Goal: Information Seeking & Learning: Learn about a topic

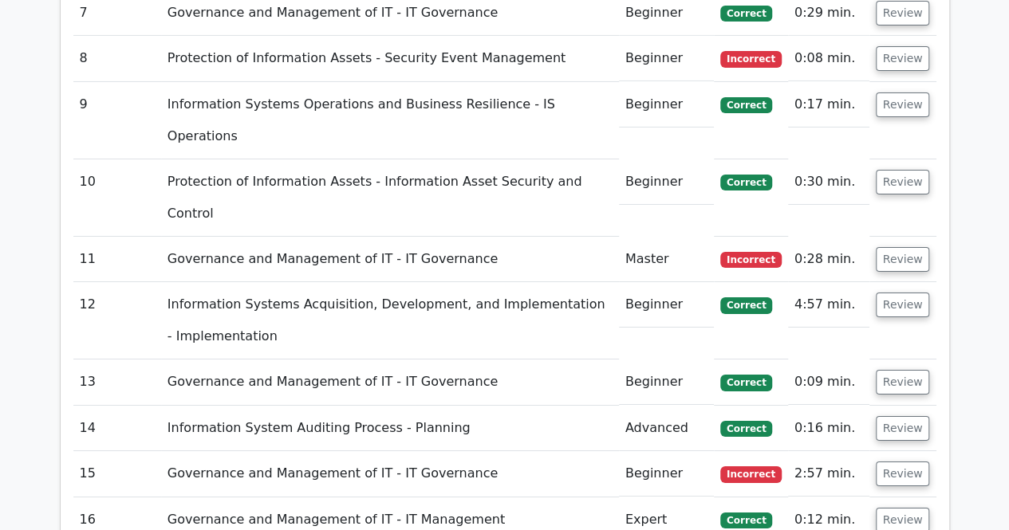
scroll to position [2670, 0]
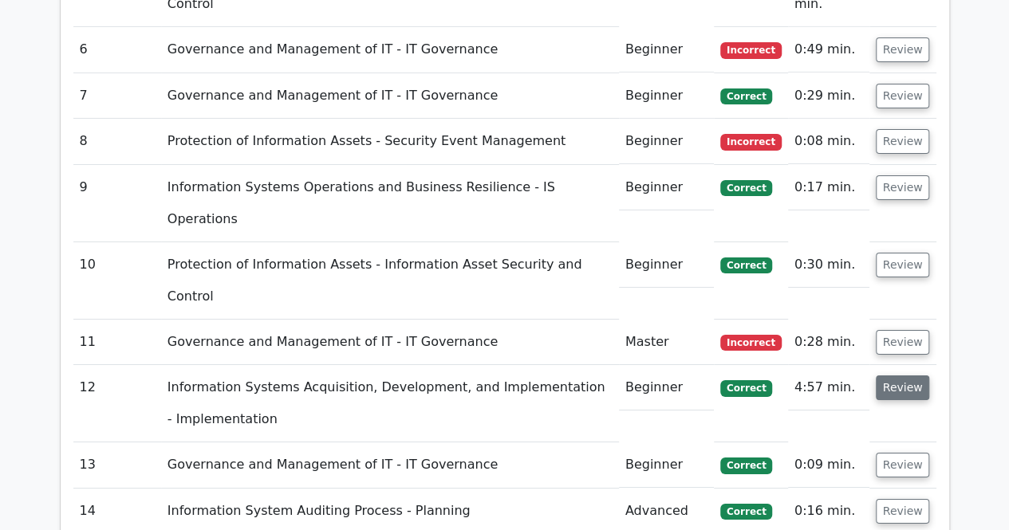
click at [903, 376] on button "Review" at bounding box center [903, 388] width 54 height 25
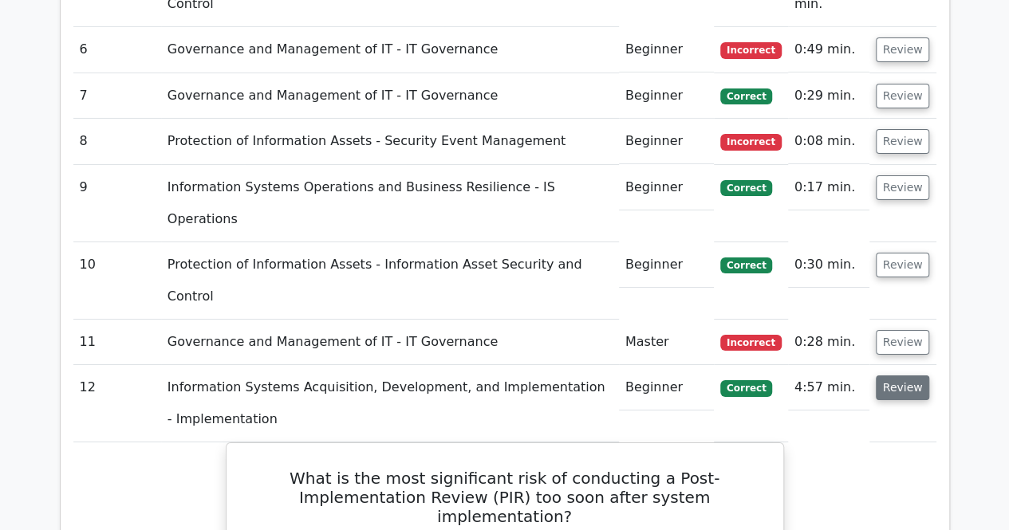
click at [904, 376] on button "Review" at bounding box center [903, 388] width 54 height 25
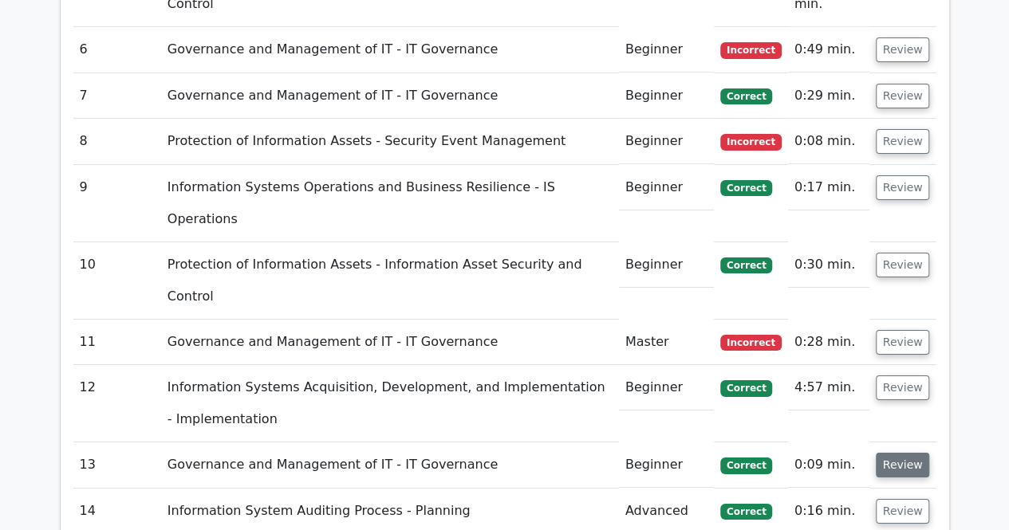
click at [899, 453] on button "Review" at bounding box center [903, 465] width 54 height 25
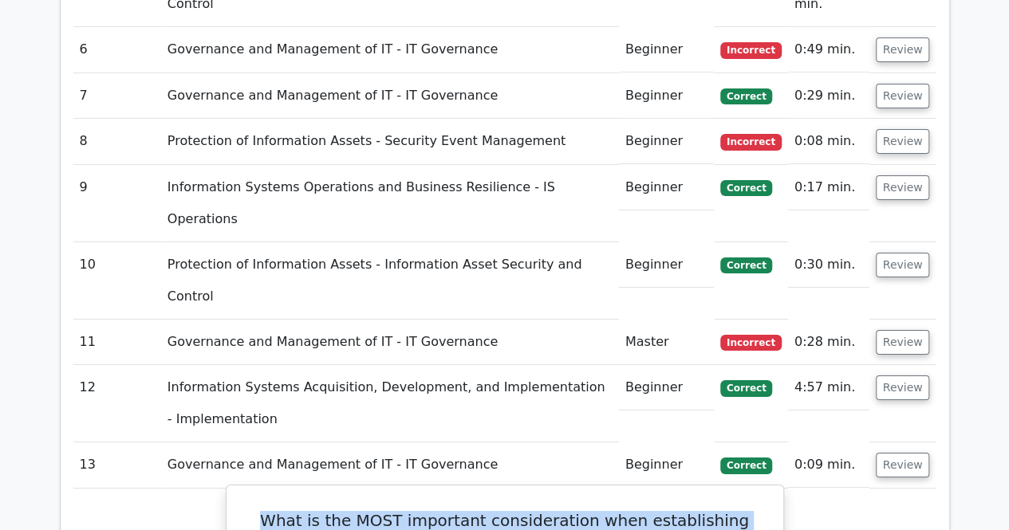
drag, startPoint x: 265, startPoint y: 163, endPoint x: 756, endPoint y: 182, distance: 491.6
click at [756, 511] on h5 "What is the MOST important consideration when establishing Data Governance Role…" at bounding box center [505, 539] width 518 height 57
copy h5 "What is the MOST important consideration when establishing Data Governance Role…"
drag, startPoint x: 304, startPoint y: 373, endPoint x: 743, endPoint y: 373, distance: 439.4
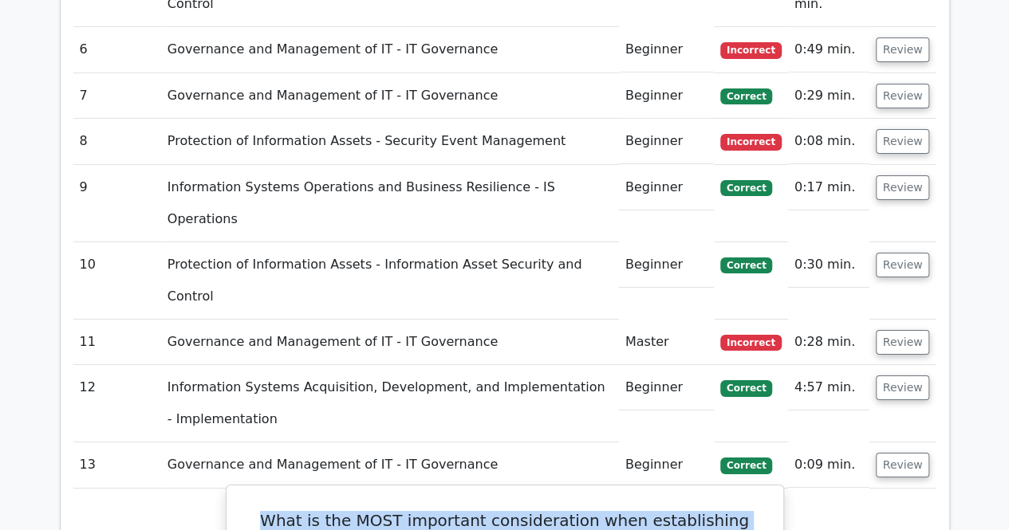
copy div "Alignment with regulatory requirements across different jurisdictions"
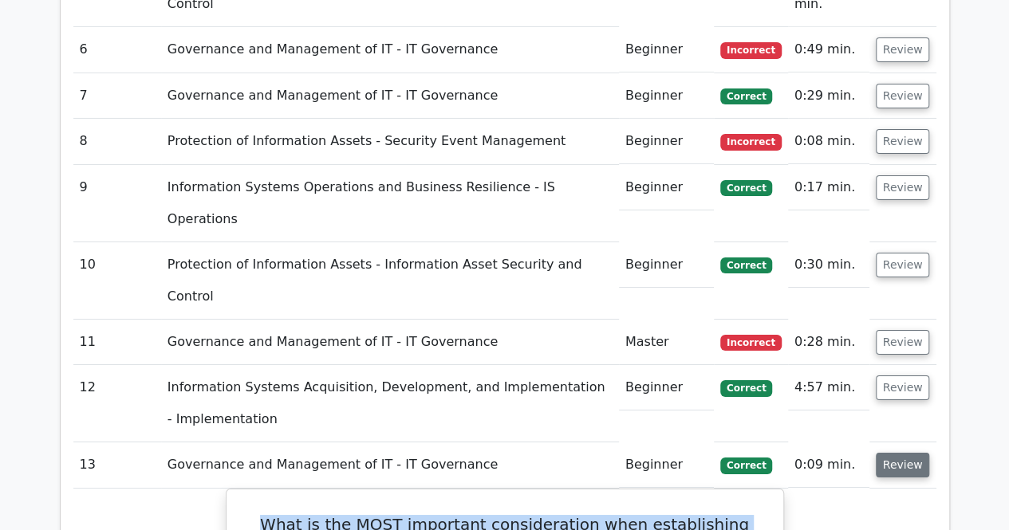
click at [905, 453] on button "Review" at bounding box center [903, 465] width 54 height 25
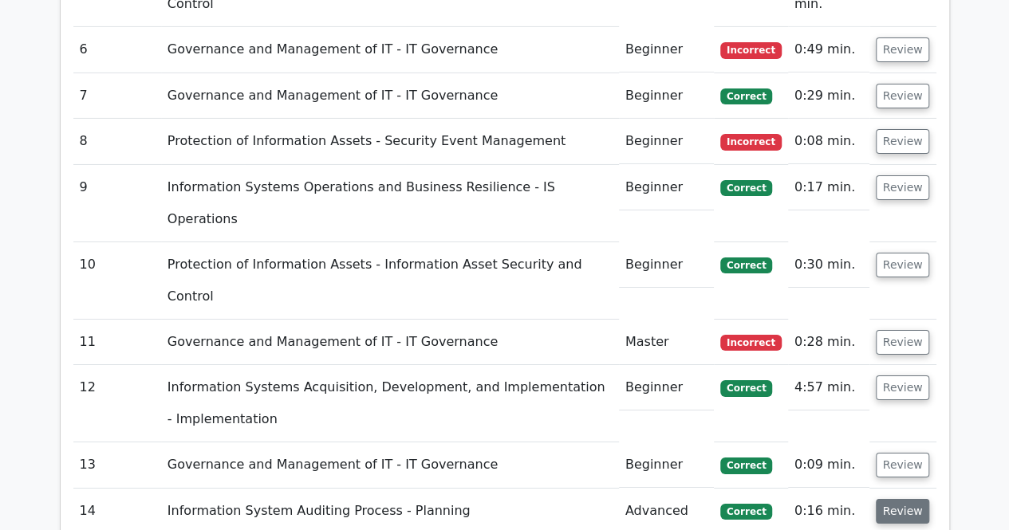
click at [906, 499] on button "Review" at bounding box center [903, 511] width 54 height 25
drag, startPoint x: 275, startPoint y: 207, endPoint x: 590, endPoint y: 251, distance: 318.2
copy h5 "According to [PERSON_NAME]'s IS Auditing Guideline G42 on Continuous Assurance,…"
drag, startPoint x: 333, startPoint y: 368, endPoint x: 703, endPoint y: 369, distance: 370.0
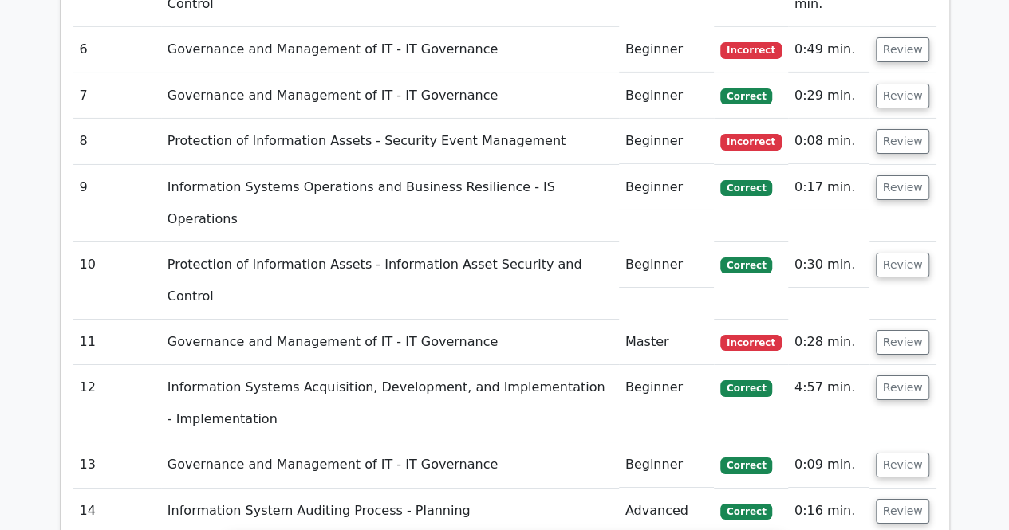
copy div "Timely identification of control exceptions and anomalies"
click at [911, 499] on button "Review" at bounding box center [903, 511] width 54 height 25
drag, startPoint x: 281, startPoint y: 254, endPoint x: 566, endPoint y: 300, distance: 289.2
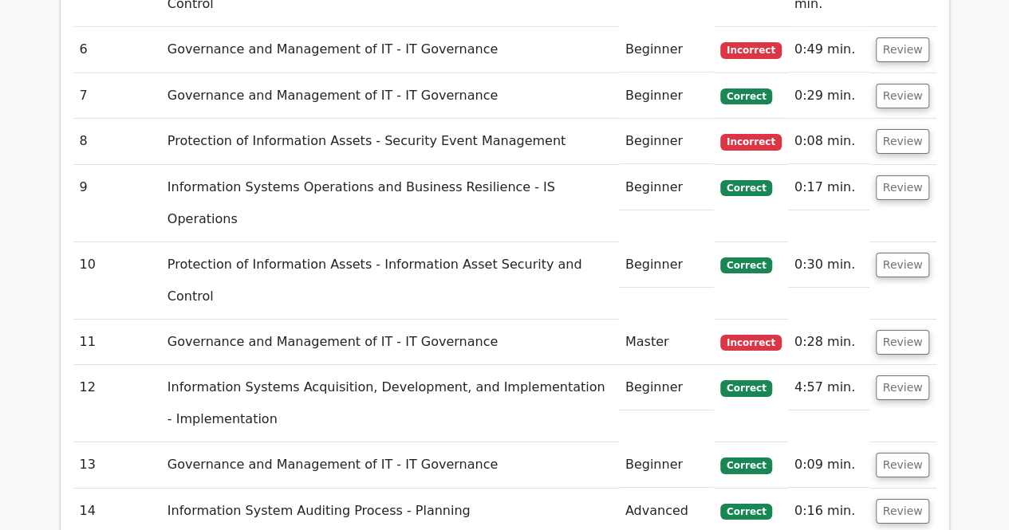
copy h5 "Which of the following is the MOST critical consideration when evaluating the b…"
drag, startPoint x: 367, startPoint y: 465, endPoint x: 647, endPoint y: 465, distance: 279.9
copy div "Alignment with strategic business outcomes"
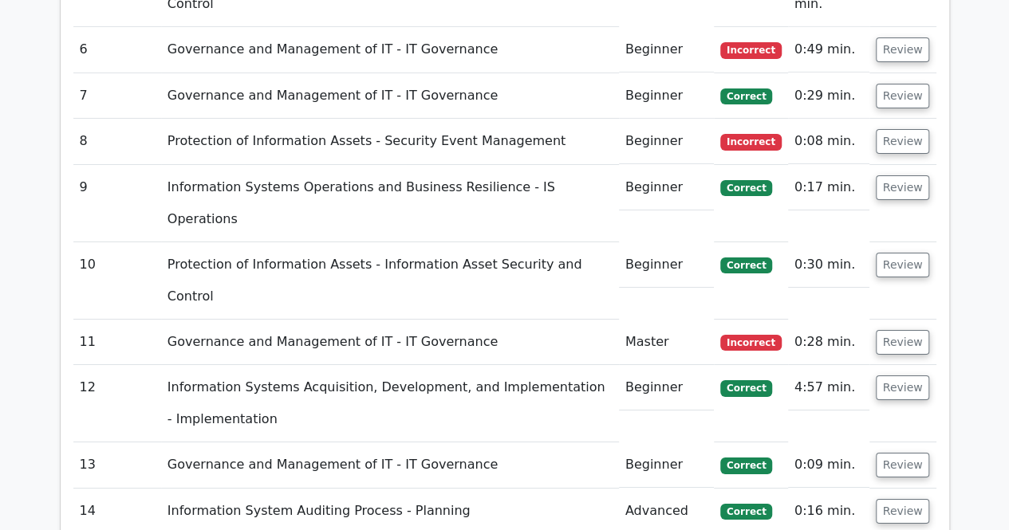
drag, startPoint x: 267, startPoint y: 297, endPoint x: 753, endPoint y: 319, distance: 486.1
copy h5 "Which of the following represents the MOST critical consideration when establis…"
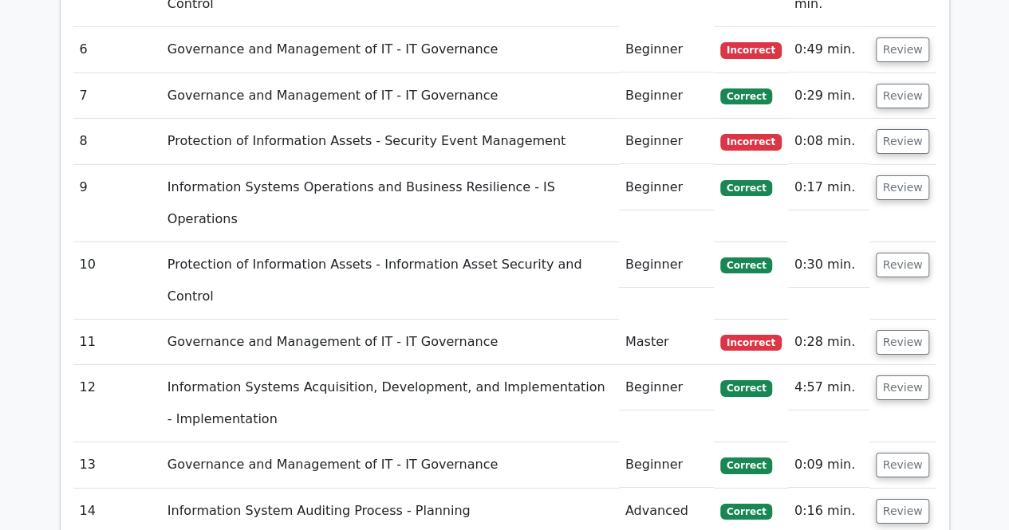
drag, startPoint x: 317, startPoint y: 370, endPoint x: 718, endPoint y: 374, distance: 400.4
copy div "Alignment with business objectives and risk assessment findings"
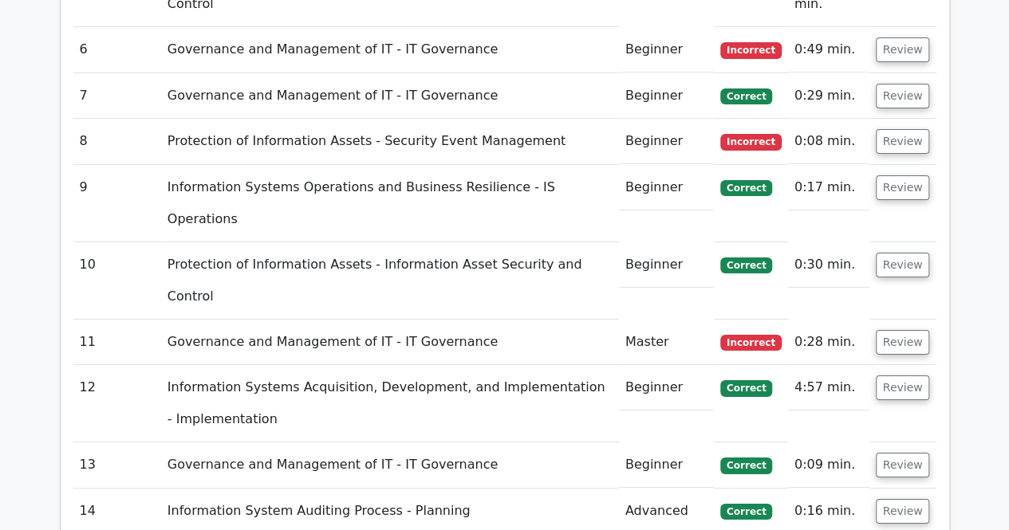
drag, startPoint x: 256, startPoint y: 341, endPoint x: 534, endPoint y: 388, distance: 282.4
copy h5 "What is the MOST appropriate action to take when a risk-based audit reveals a c…"
drag, startPoint x: 274, startPoint y: 436, endPoint x: 747, endPoint y: 432, distance: 472.9
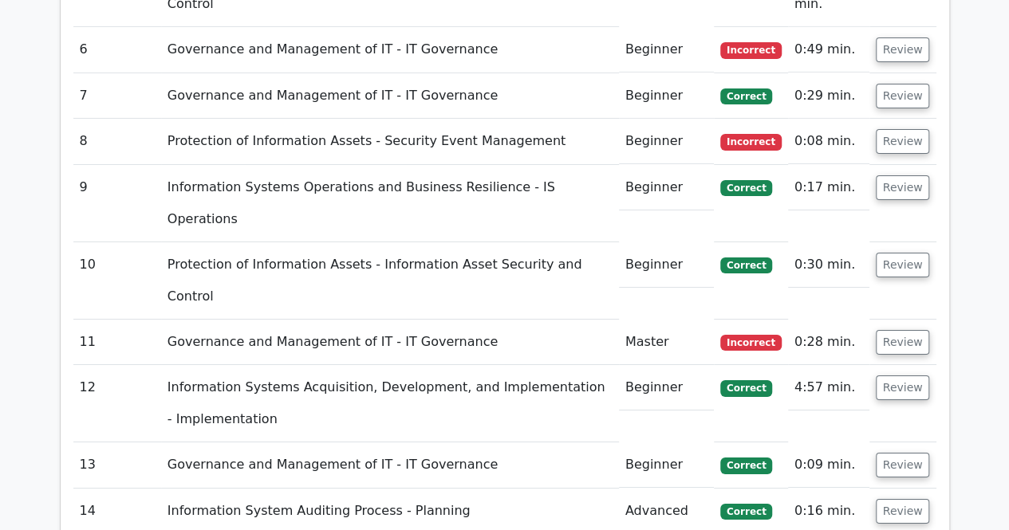
copy div "Reassess the audit priorities and modify the plan to include the critical risk …"
drag, startPoint x: 250, startPoint y: 388, endPoint x: 773, endPoint y: 403, distance: 522.6
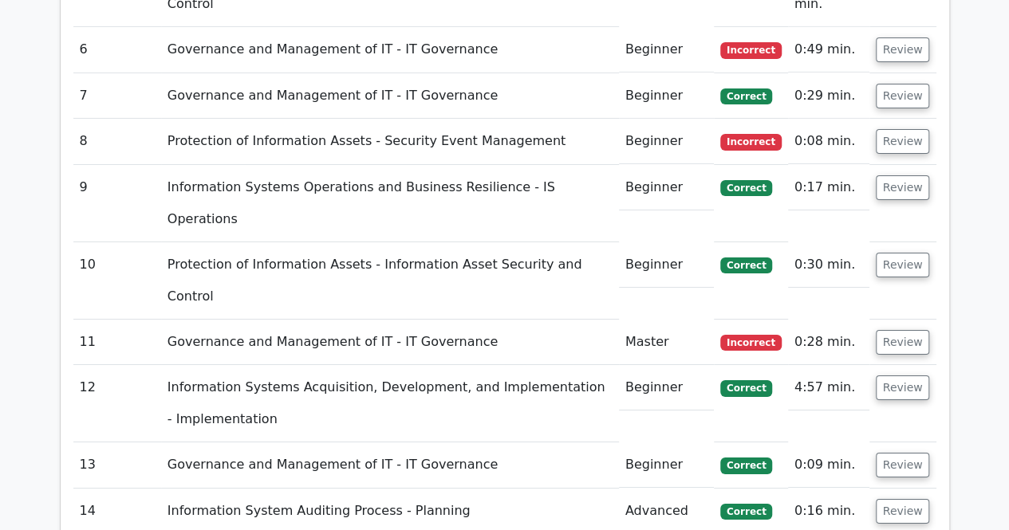
drag, startPoint x: 397, startPoint y: 459, endPoint x: 625, endPoint y: 462, distance: 228.1
drag, startPoint x: 250, startPoint y: 431, endPoint x: 707, endPoint y: 463, distance: 458.0
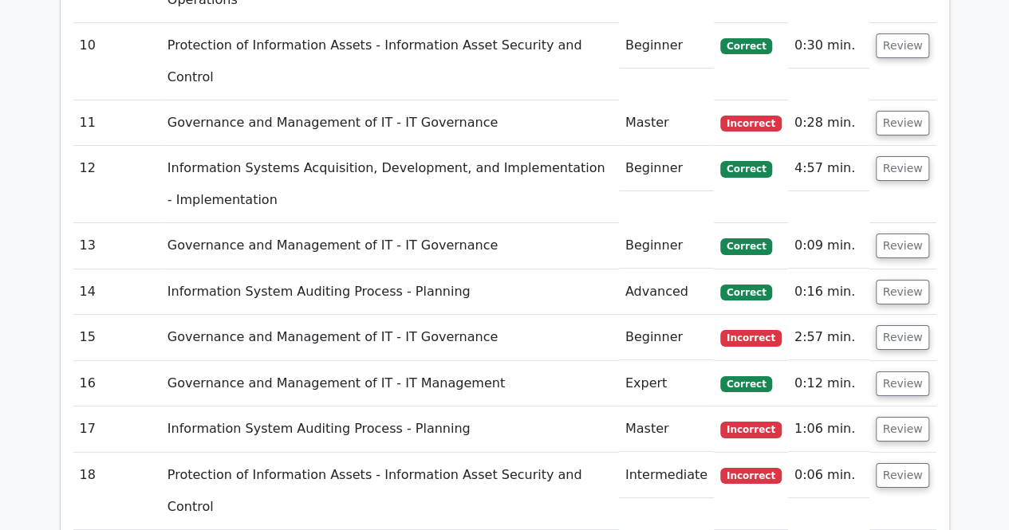
scroll to position [2983, 0]
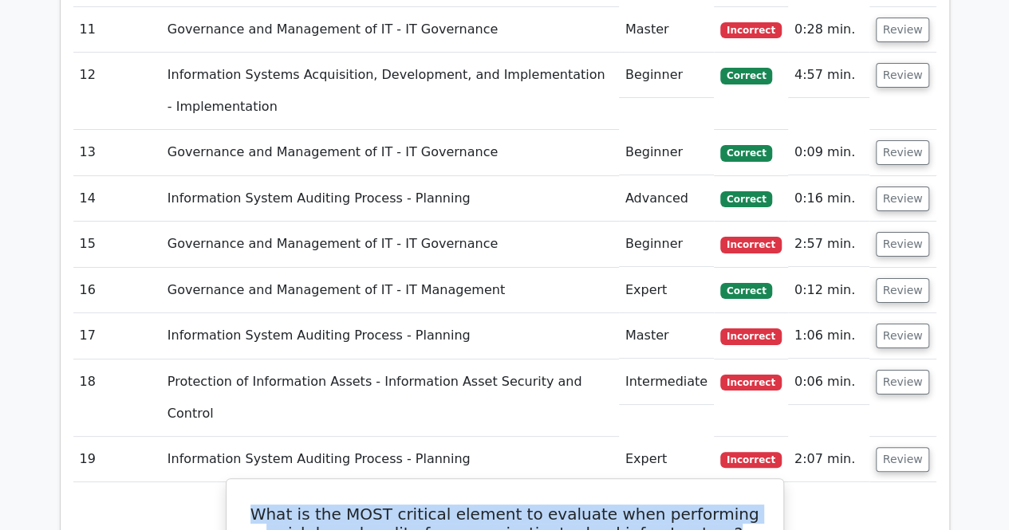
drag, startPoint x: 351, startPoint y: 245, endPoint x: 662, endPoint y: 246, distance: 311.0
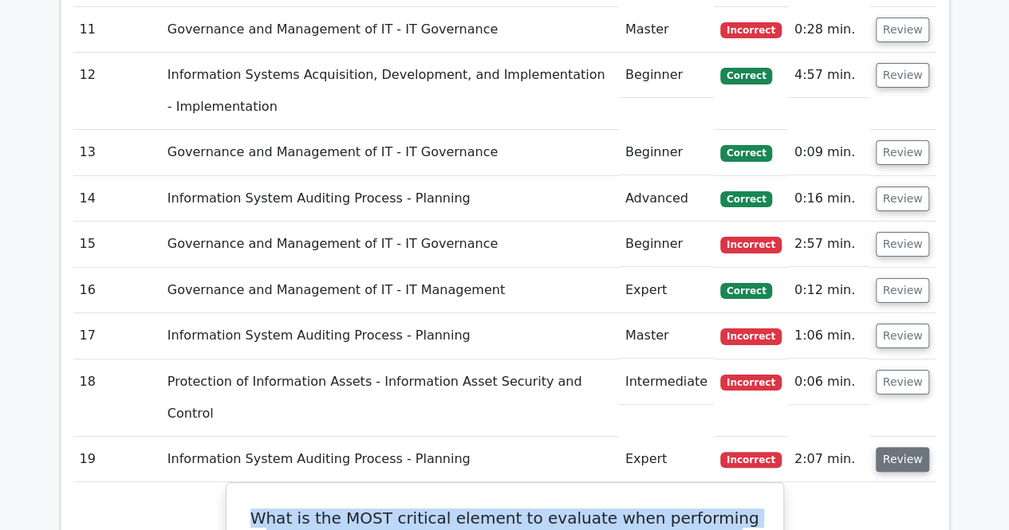
click at [909, 447] on button "Review" at bounding box center [903, 459] width 54 height 25
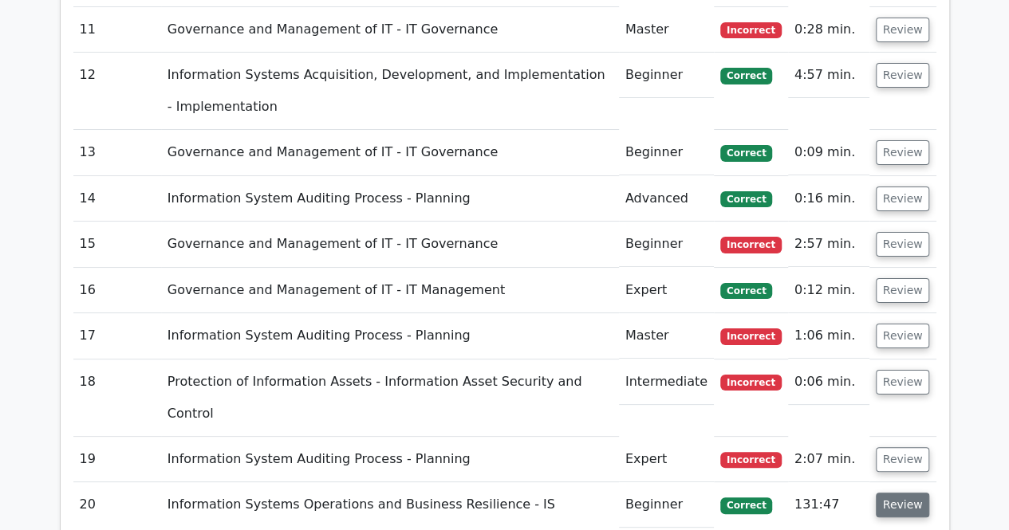
click at [916, 493] on button "Review" at bounding box center [903, 505] width 54 height 25
drag, startPoint x: 266, startPoint y: 202, endPoint x: 726, endPoint y: 226, distance: 460.0
drag, startPoint x: 360, startPoint y: 323, endPoint x: 655, endPoint y: 328, distance: 295.1
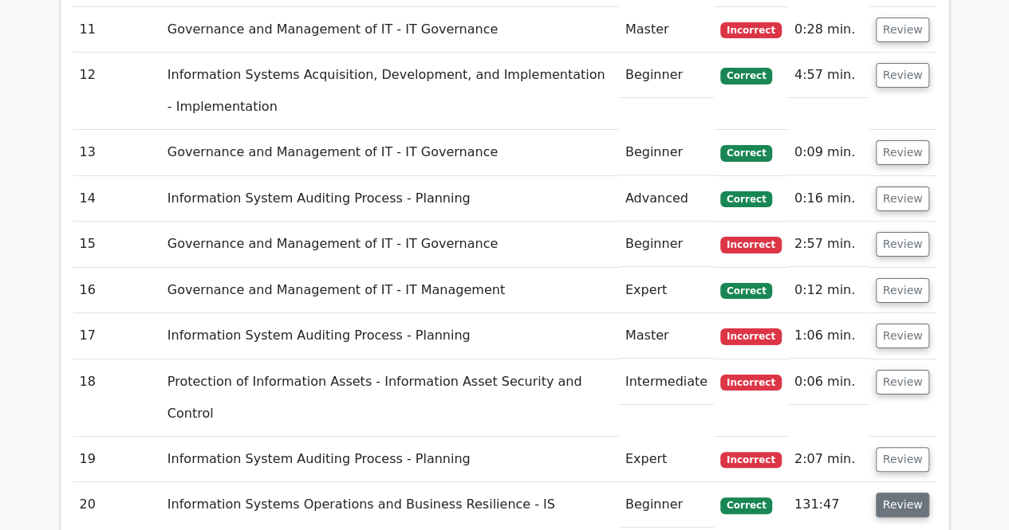
click at [898, 493] on button "Review" at bounding box center [903, 505] width 54 height 25
drag, startPoint x: 248, startPoint y: 243, endPoint x: 555, endPoint y: 283, distance: 309.6
drag, startPoint x: 325, startPoint y: 334, endPoint x: 690, endPoint y: 343, distance: 364.6
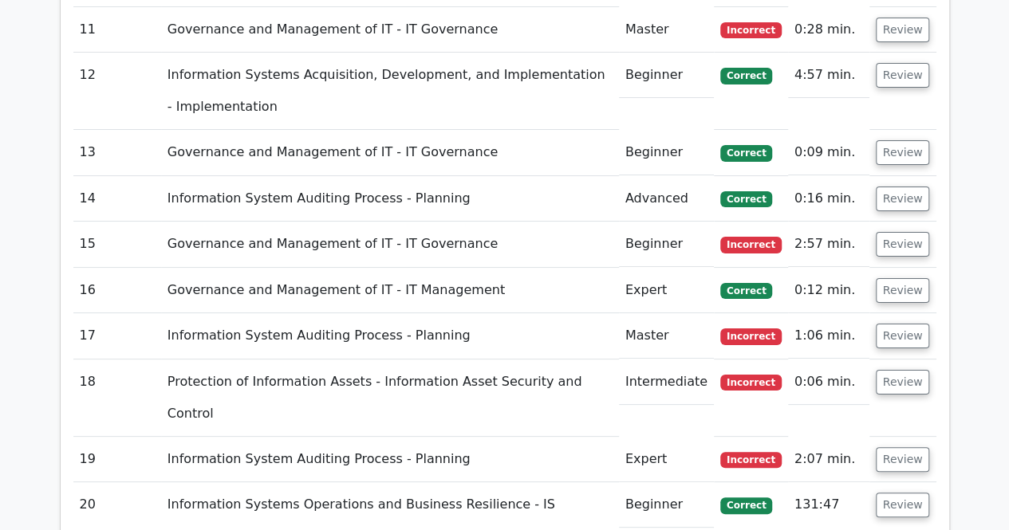
drag, startPoint x: 252, startPoint y: 293, endPoint x: 594, endPoint y: 338, distance: 345.1
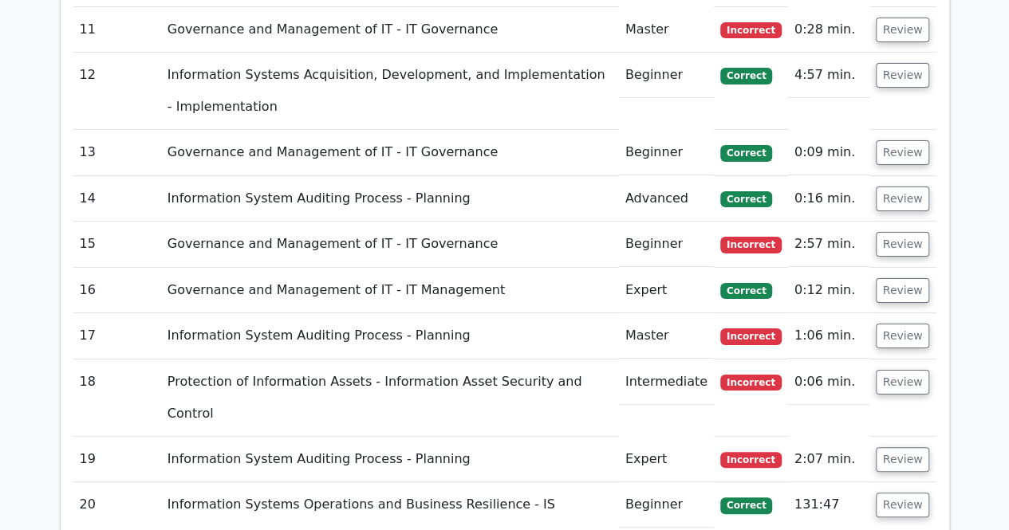
drag, startPoint x: 356, startPoint y: 451, endPoint x: 664, endPoint y: 452, distance: 307.8
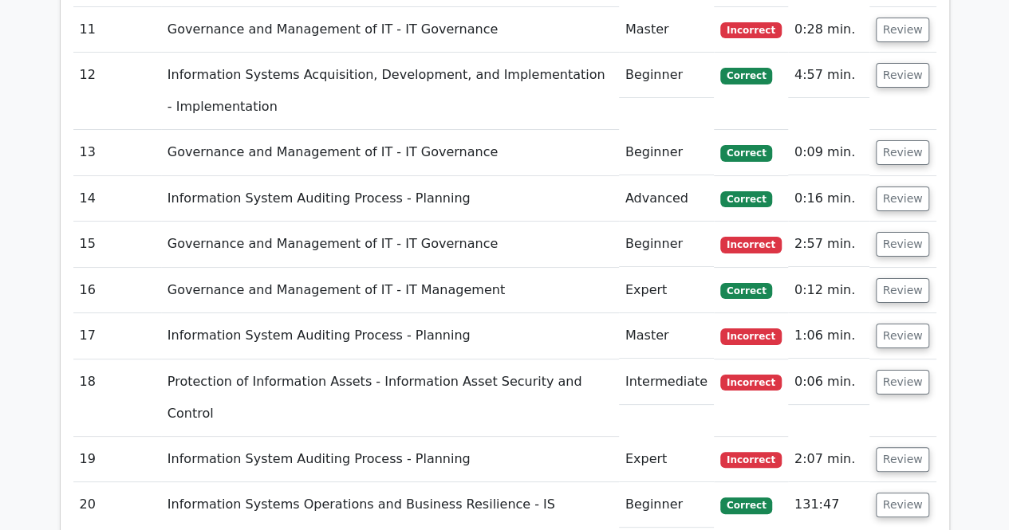
drag, startPoint x: 267, startPoint y: 333, endPoint x: 779, endPoint y: 312, distance: 512.4
drag, startPoint x: 268, startPoint y: 333, endPoint x: 779, endPoint y: 362, distance: 512.0
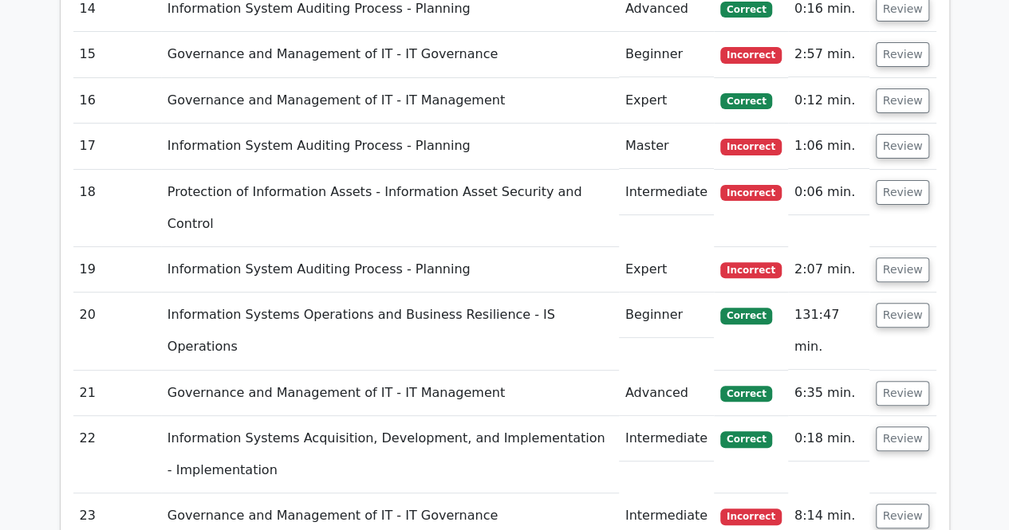
scroll to position [3174, 0]
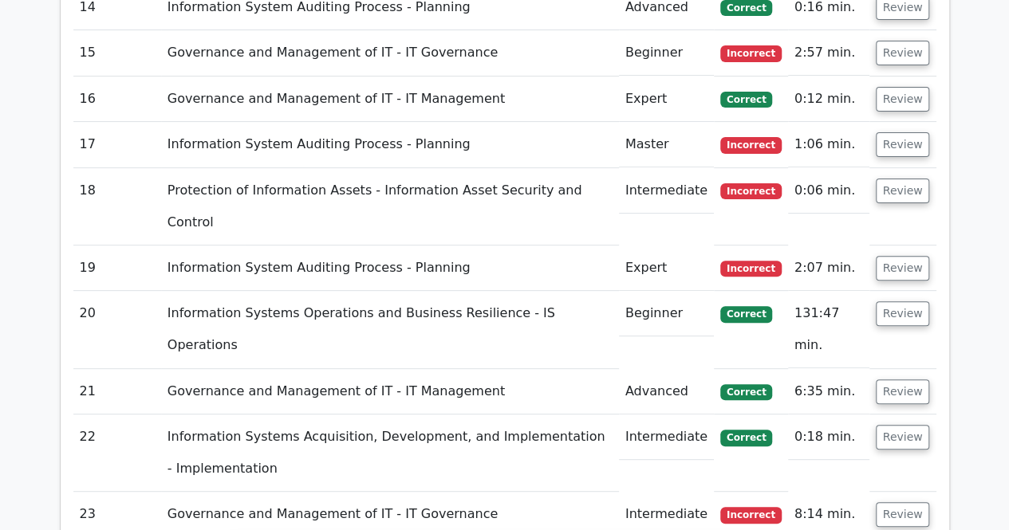
drag, startPoint x: 285, startPoint y: 424, endPoint x: 565, endPoint y: 443, distance: 279.7
click at [893, 502] on button "Review" at bounding box center [903, 514] width 54 height 25
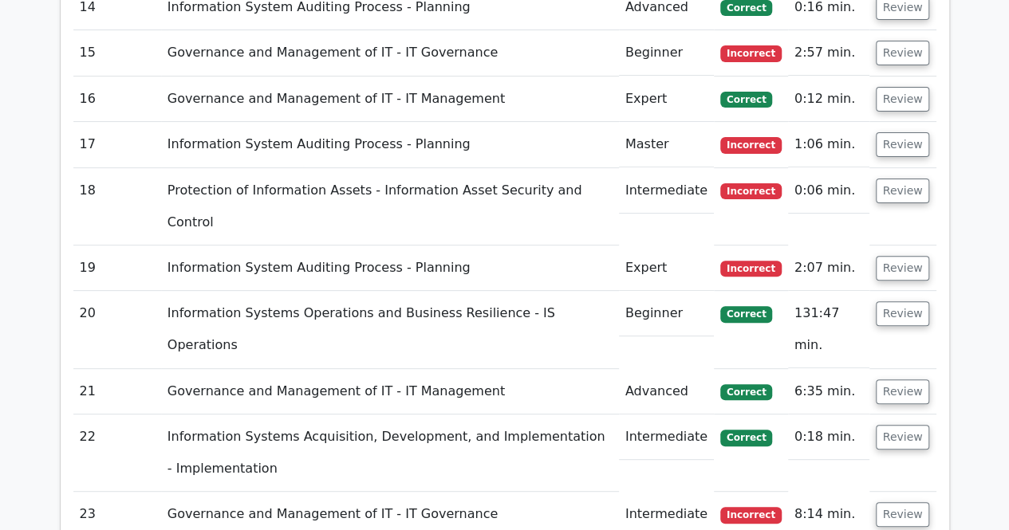
drag, startPoint x: 262, startPoint y: 188, endPoint x: 766, endPoint y: 226, distance: 506.2
drag, startPoint x: 254, startPoint y: 284, endPoint x: 514, endPoint y: 297, distance: 260.3
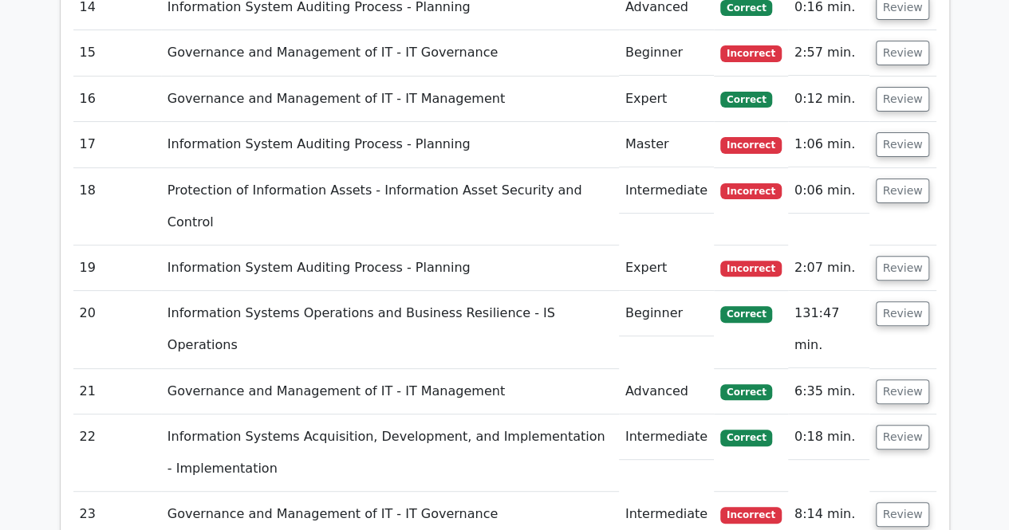
drag, startPoint x: 257, startPoint y: 235, endPoint x: 723, endPoint y: 257, distance: 467.0
drag, startPoint x: 326, startPoint y: 429, endPoint x: 697, endPoint y: 428, distance: 370.8
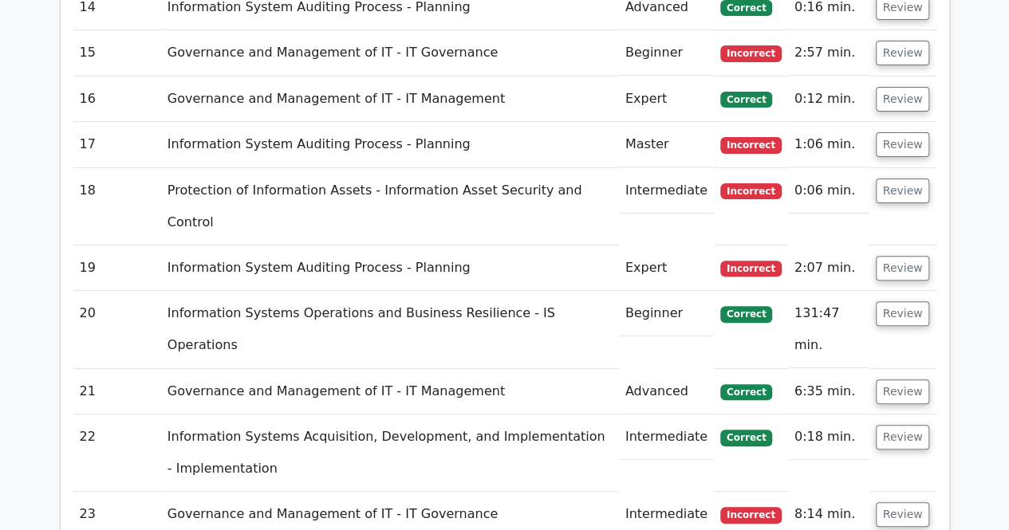
drag, startPoint x: 260, startPoint y: 283, endPoint x: 532, endPoint y: 318, distance: 274.2
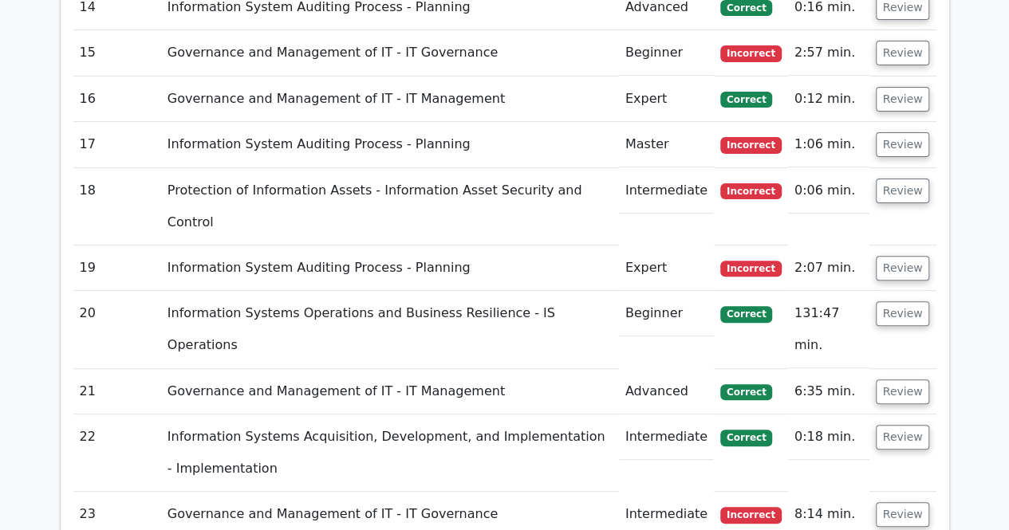
drag, startPoint x: 349, startPoint y: 492, endPoint x: 671, endPoint y: 494, distance: 322.2
drag, startPoint x: 252, startPoint y: 326, endPoint x: 545, endPoint y: 361, distance: 295.6
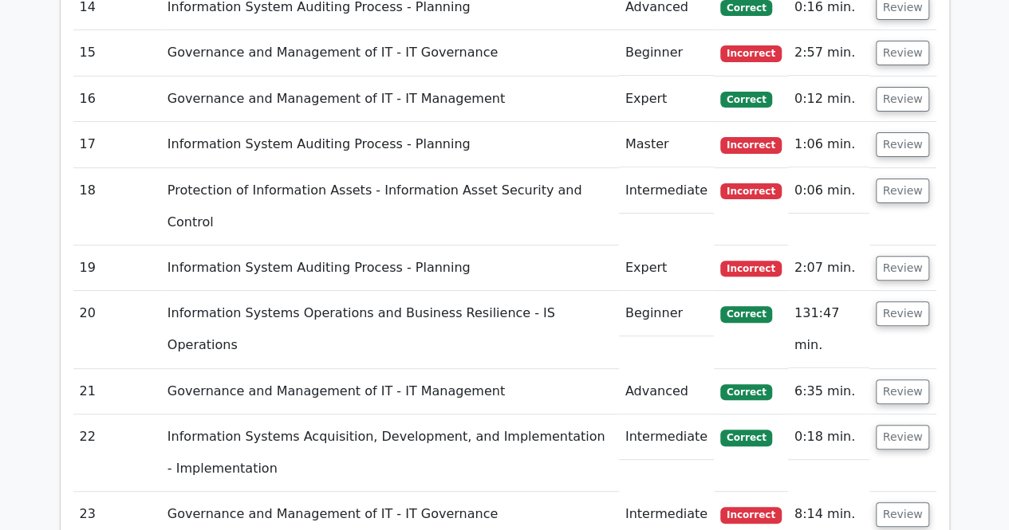
drag, startPoint x: 266, startPoint y: 412, endPoint x: 745, endPoint y: 419, distance: 478.5
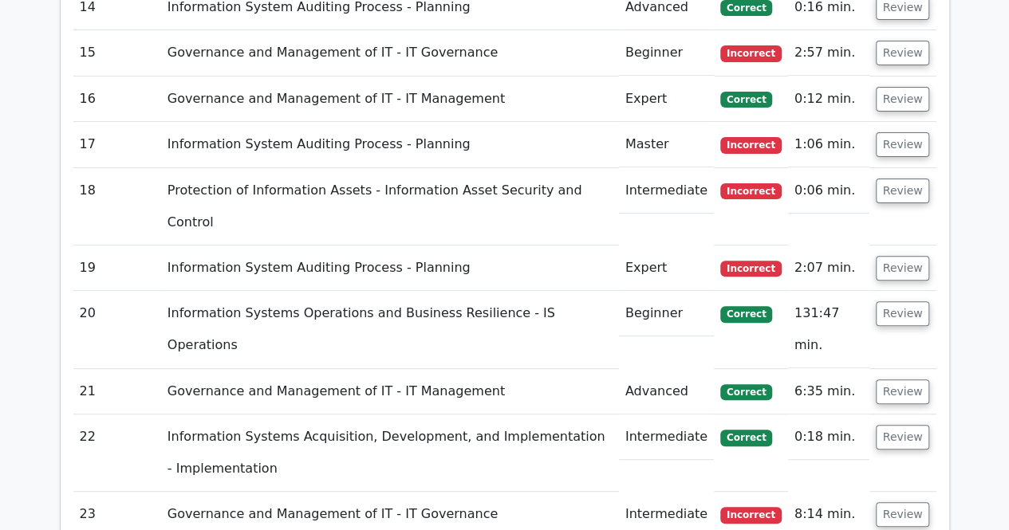
drag, startPoint x: 250, startPoint y: 372, endPoint x: 544, endPoint y: 399, distance: 294.7
drag, startPoint x: 258, startPoint y: 508, endPoint x: 757, endPoint y: 513, distance: 498.5
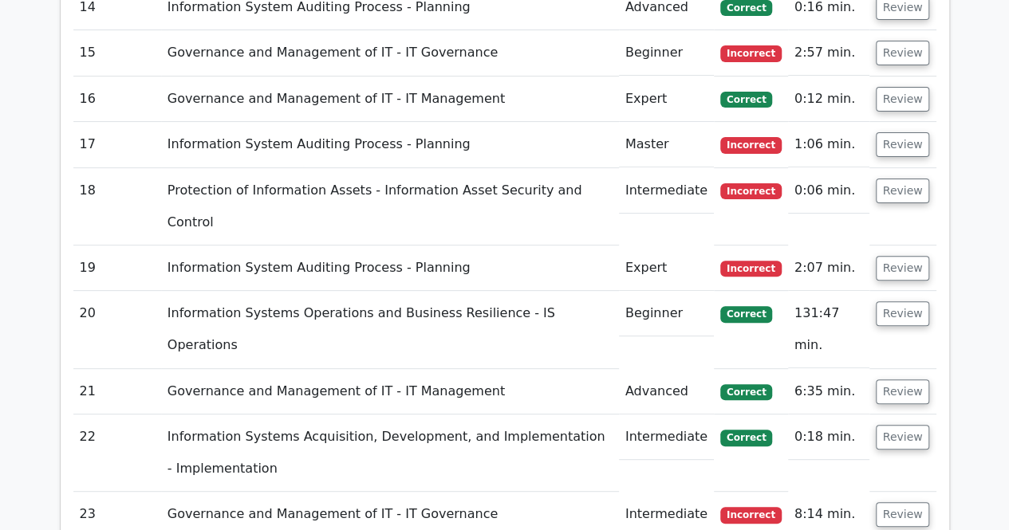
drag, startPoint x: 268, startPoint y: 416, endPoint x: 652, endPoint y: 438, distance: 385.0
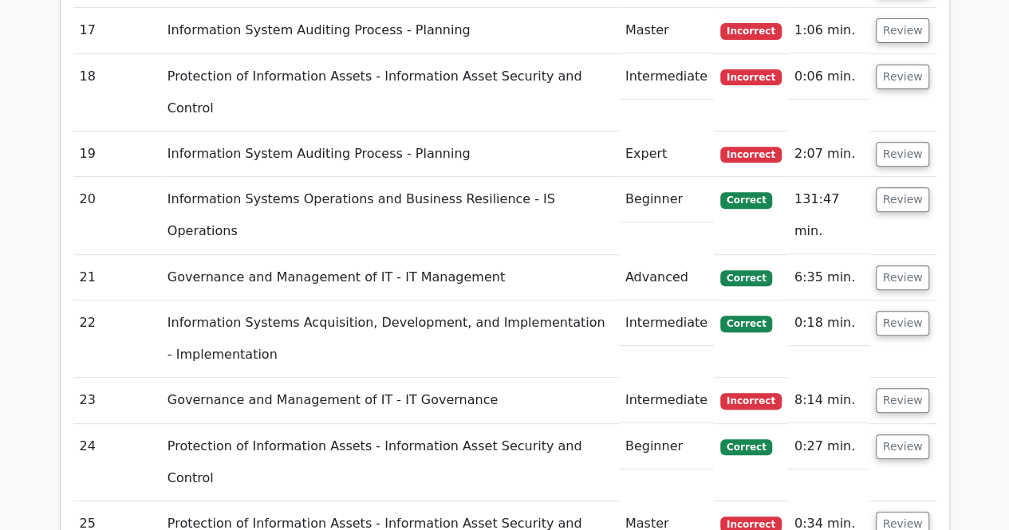
scroll to position [3407, 0]
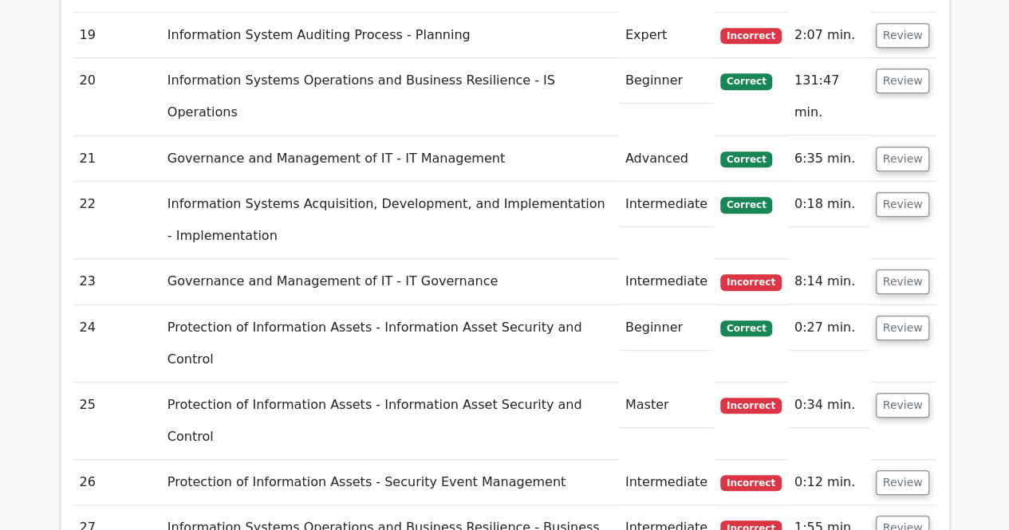
drag, startPoint x: 370, startPoint y: 325, endPoint x: 645, endPoint y: 325, distance: 275.1
drag, startPoint x: 262, startPoint y: 224, endPoint x: 536, endPoint y: 269, distance: 277.9
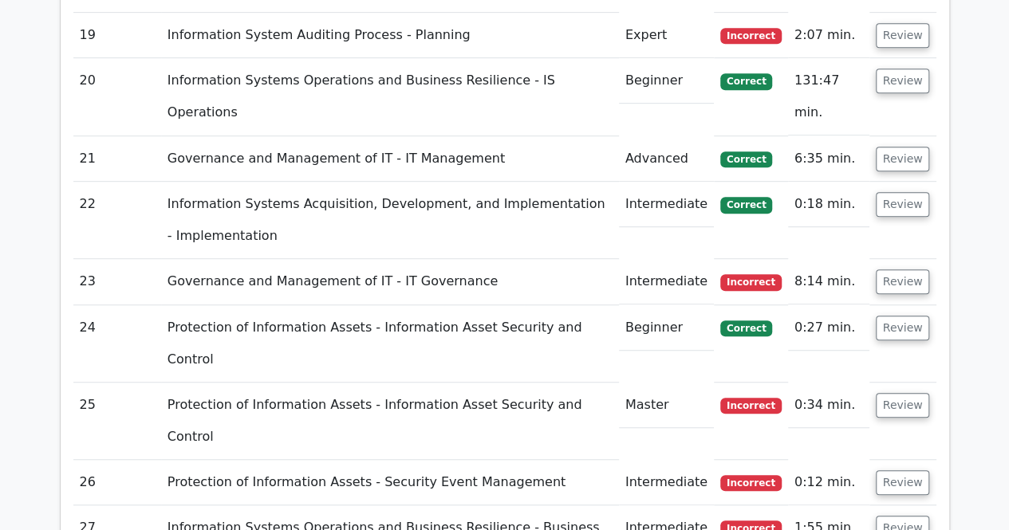
drag, startPoint x: 361, startPoint y: 393, endPoint x: 650, endPoint y: 396, distance: 288.7
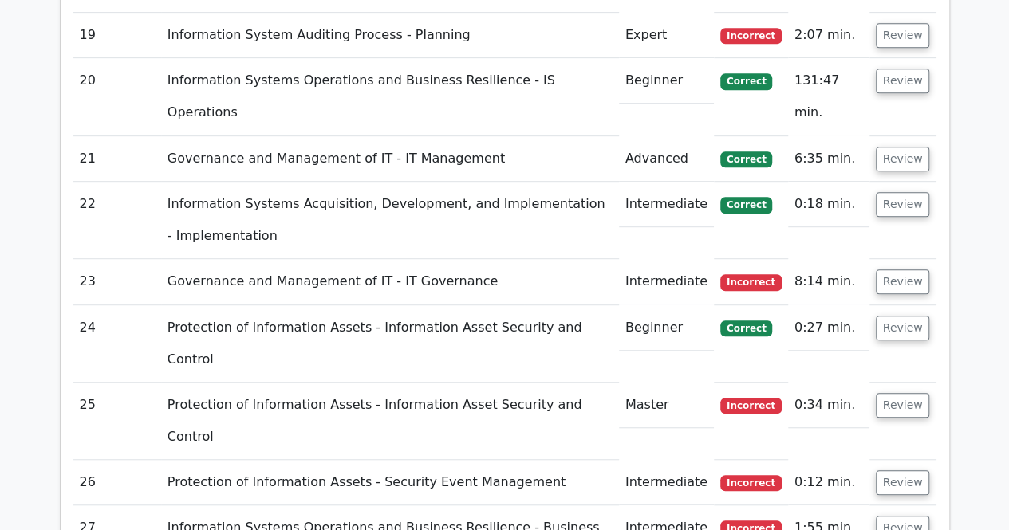
drag, startPoint x: 245, startPoint y: 270, endPoint x: 760, endPoint y: 301, distance: 516.1
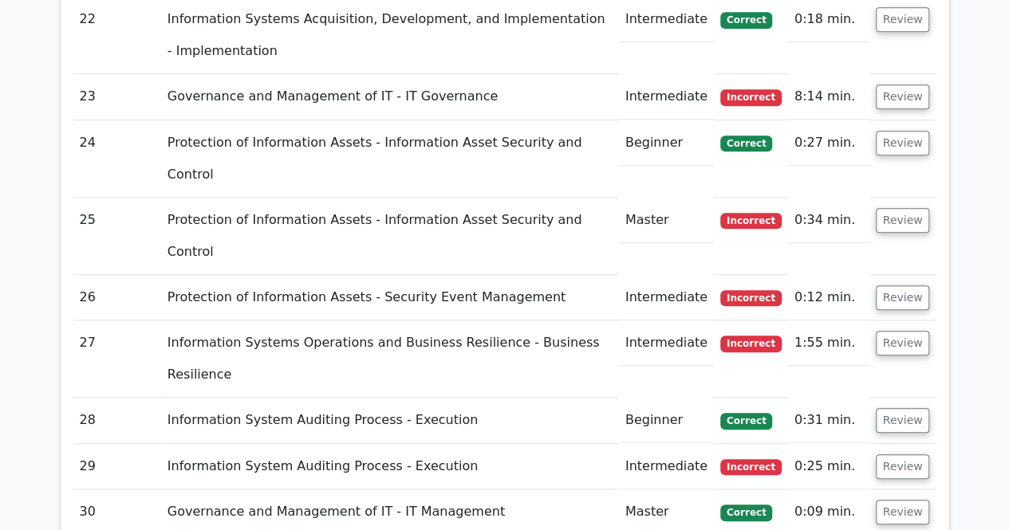
scroll to position [3604, 0]
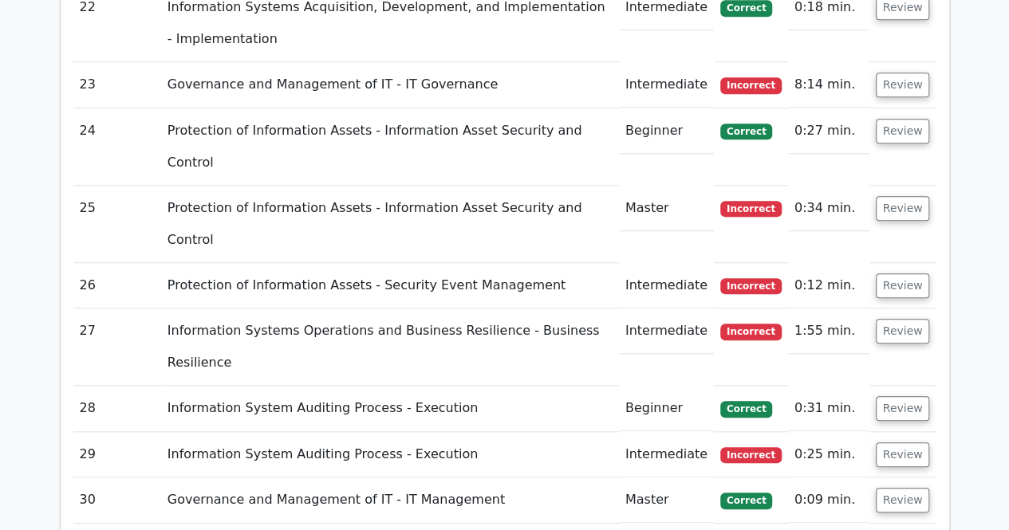
drag, startPoint x: 457, startPoint y: 343, endPoint x: 565, endPoint y: 347, distance: 107.7
drag, startPoint x: 253, startPoint y: 125, endPoint x: 557, endPoint y: 166, distance: 307.3
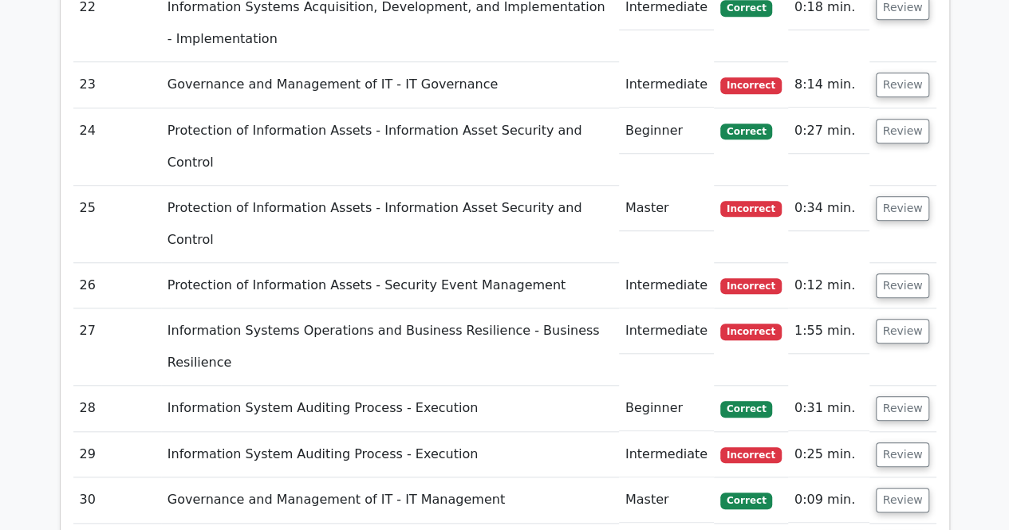
drag, startPoint x: 439, startPoint y: 267, endPoint x: 584, endPoint y: 273, distance: 145.2
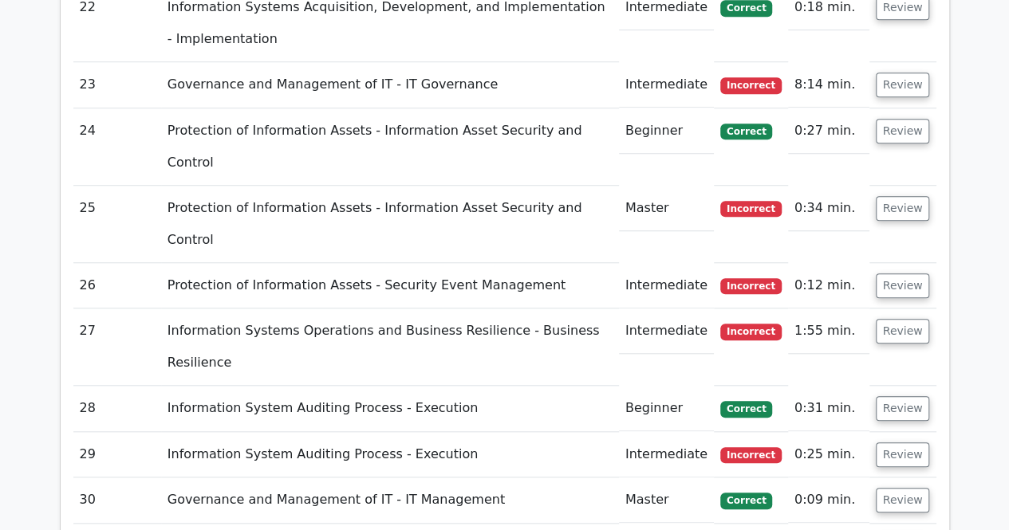
drag, startPoint x: 257, startPoint y: 169, endPoint x: 662, endPoint y: 186, distance: 405.5
drag, startPoint x: 268, startPoint y: 312, endPoint x: 748, endPoint y: 313, distance: 480.1
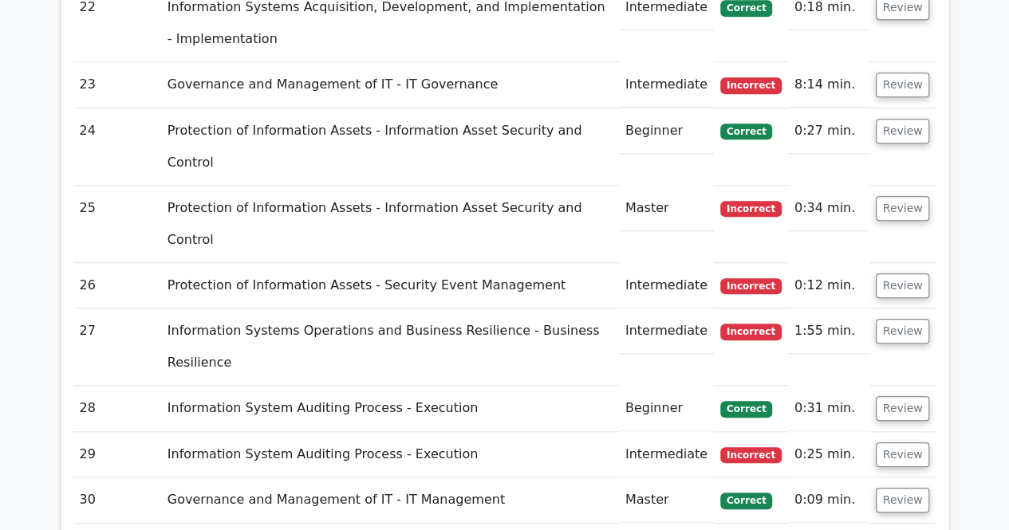
drag, startPoint x: 256, startPoint y: 214, endPoint x: 723, endPoint y: 234, distance: 467.0
drag, startPoint x: 333, startPoint y: 476, endPoint x: 694, endPoint y: 475, distance: 360.5
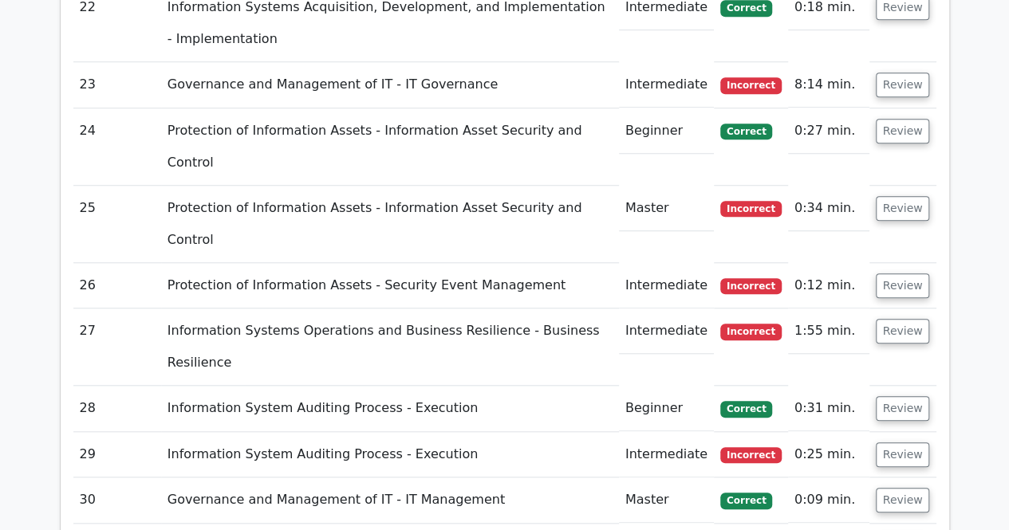
drag, startPoint x: 248, startPoint y: 264, endPoint x: 726, endPoint y: 282, distance: 478.0
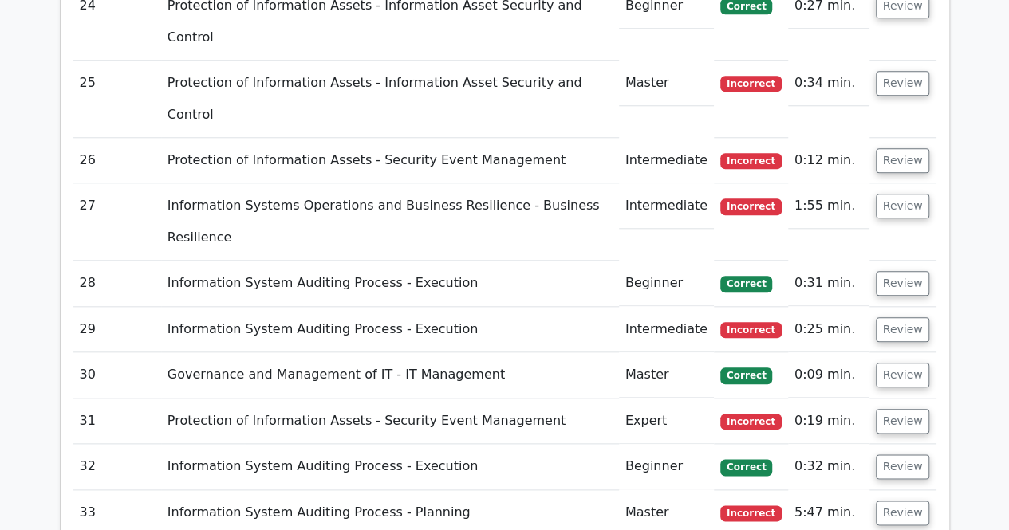
scroll to position [3731, 0]
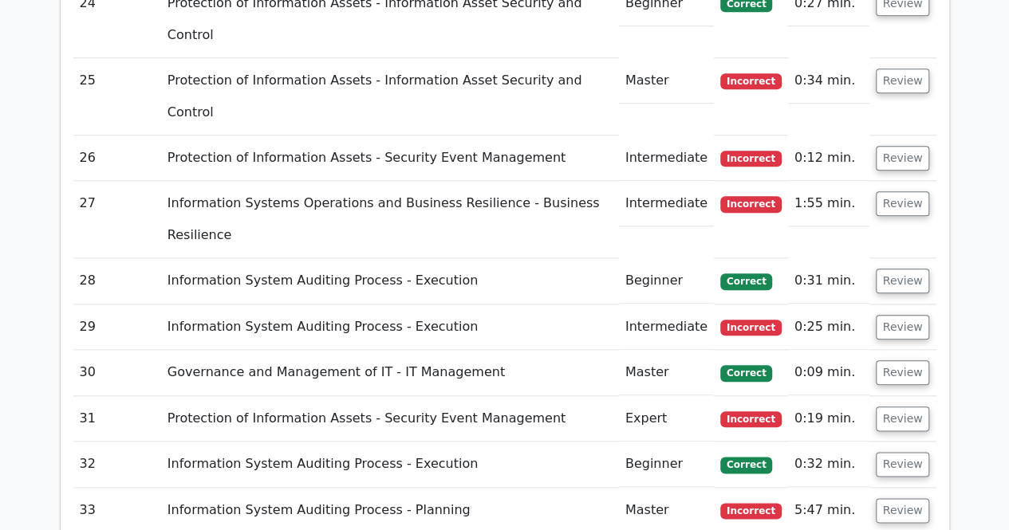
drag, startPoint x: 318, startPoint y: 414, endPoint x: 695, endPoint y: 415, distance: 376.4
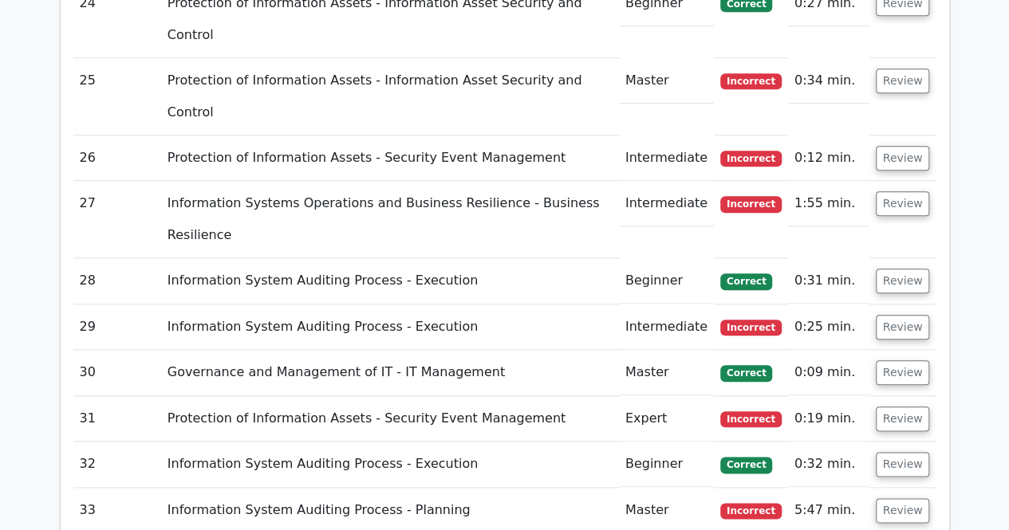
drag, startPoint x: 266, startPoint y: 175, endPoint x: 755, endPoint y: 202, distance: 489.6
drag, startPoint x: 258, startPoint y: 455, endPoint x: 747, endPoint y: 459, distance: 489.7
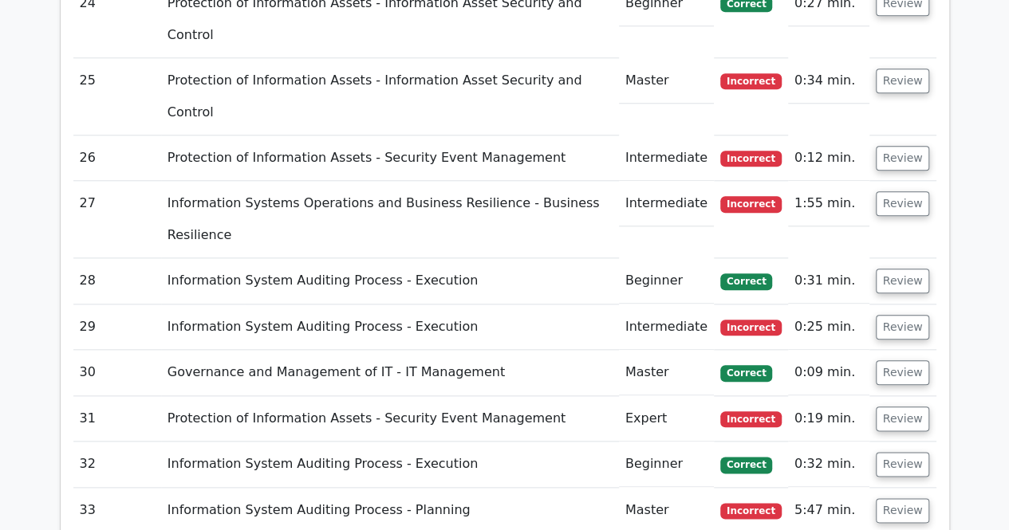
drag, startPoint x: 255, startPoint y: 227, endPoint x: 597, endPoint y: 264, distance: 343.3
drag, startPoint x: 276, startPoint y: 524, endPoint x: 729, endPoint y: 526, distance: 453.0
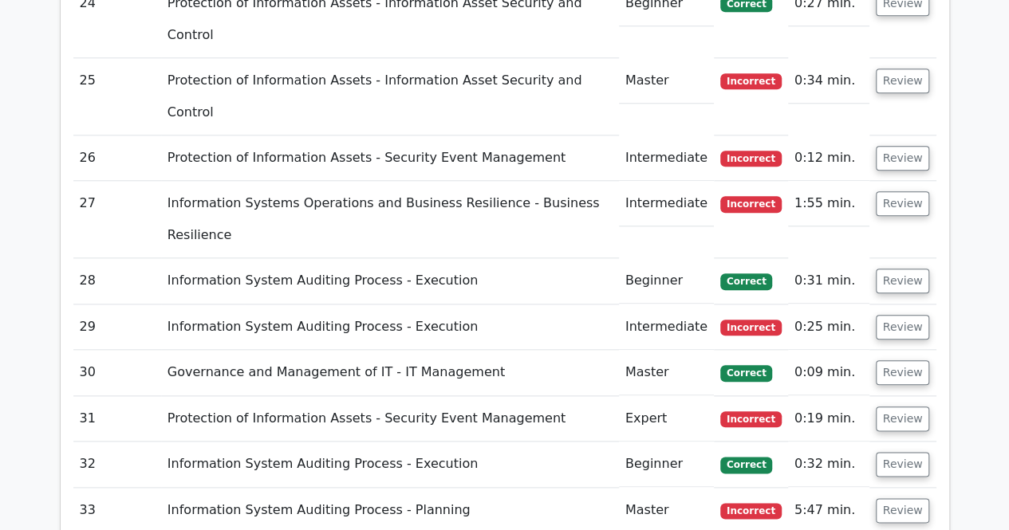
drag, startPoint x: 266, startPoint y: 264, endPoint x: 469, endPoint y: 293, distance: 204.6
drag, startPoint x: 258, startPoint y: 272, endPoint x: 736, endPoint y: 289, distance: 478.0
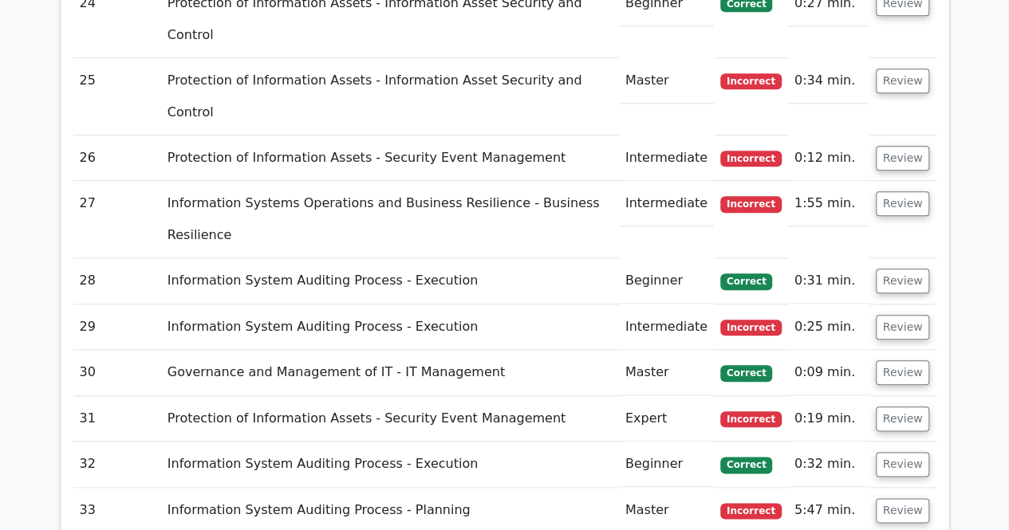
drag, startPoint x: 416, startPoint y: 481, endPoint x: 609, endPoint y: 489, distance: 193.2
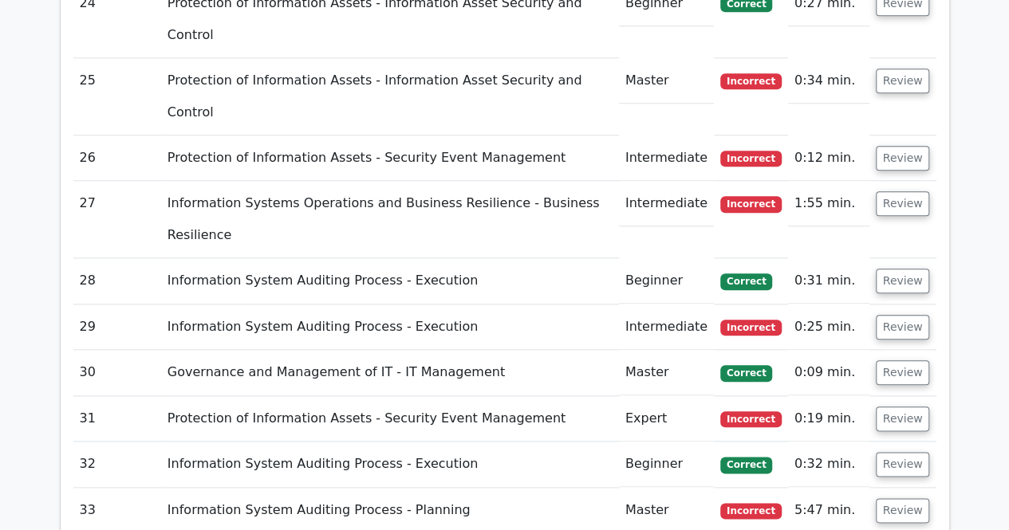
drag, startPoint x: 252, startPoint y: 315, endPoint x: 698, endPoint y: 334, distance: 446.2
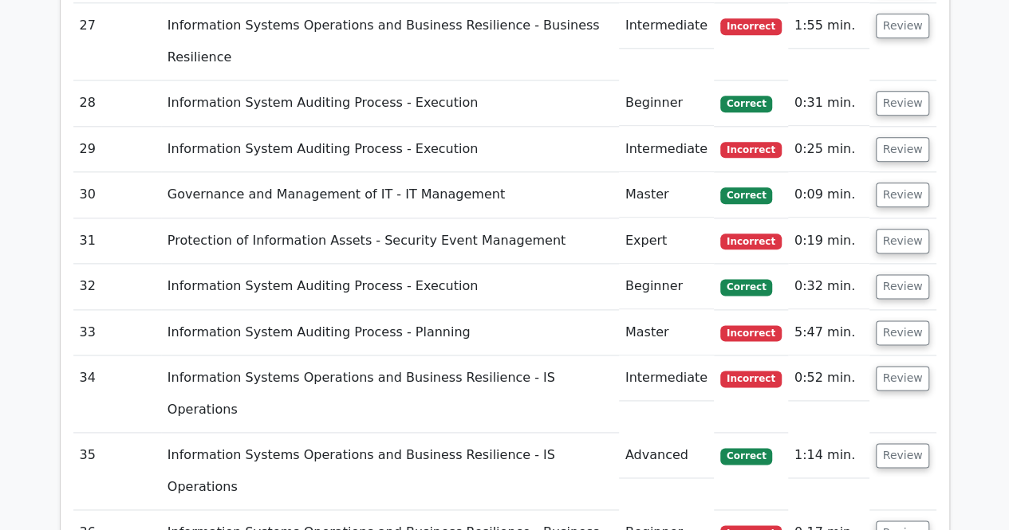
scroll to position [3923, 0]
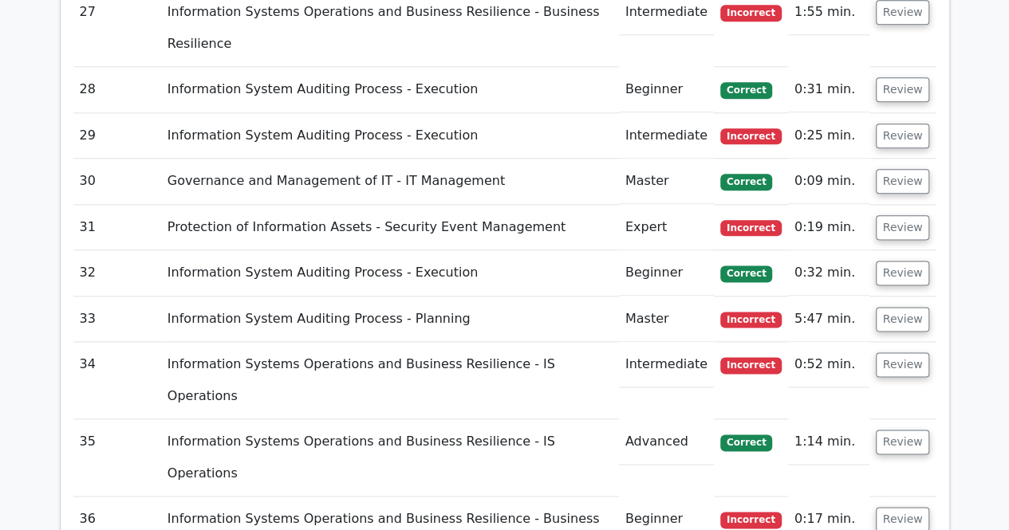
drag, startPoint x: 271, startPoint y: 402, endPoint x: 760, endPoint y: 412, distance: 489.0
drag, startPoint x: 254, startPoint y: 166, endPoint x: 552, endPoint y: 192, distance: 299.4
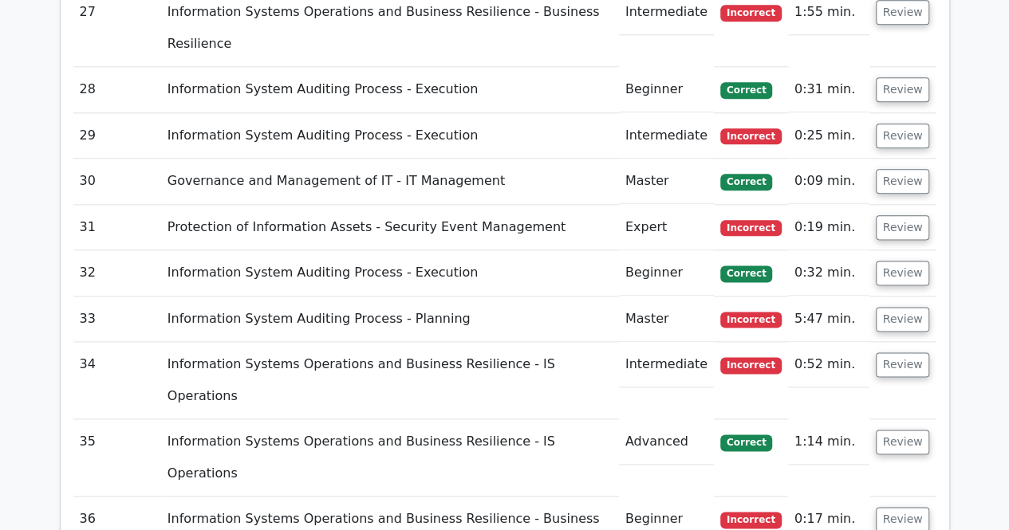
drag, startPoint x: 308, startPoint y: 310, endPoint x: 732, endPoint y: 311, distance: 424.3
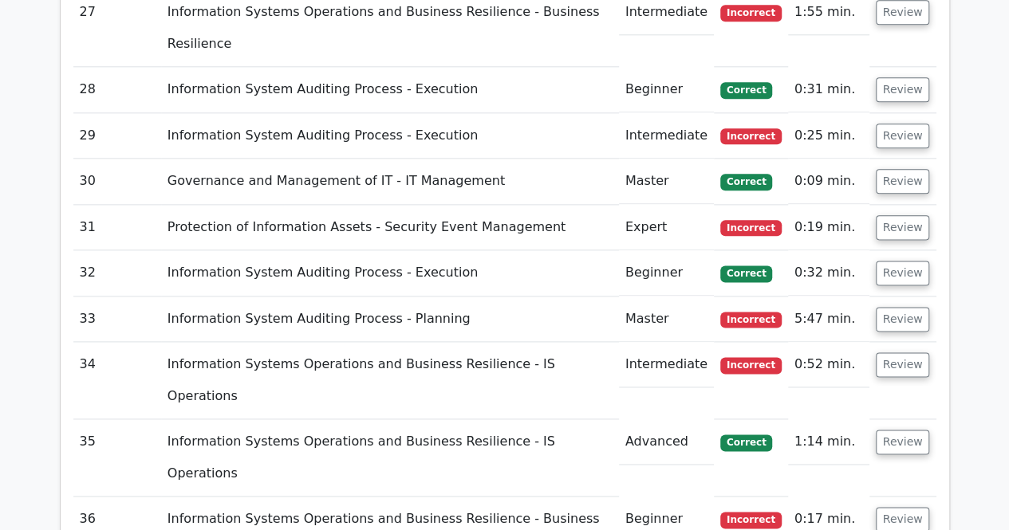
drag, startPoint x: 269, startPoint y: 215, endPoint x: 719, endPoint y: 234, distance: 451.0
drag, startPoint x: 278, startPoint y: 352, endPoint x: 749, endPoint y: 356, distance: 470.5
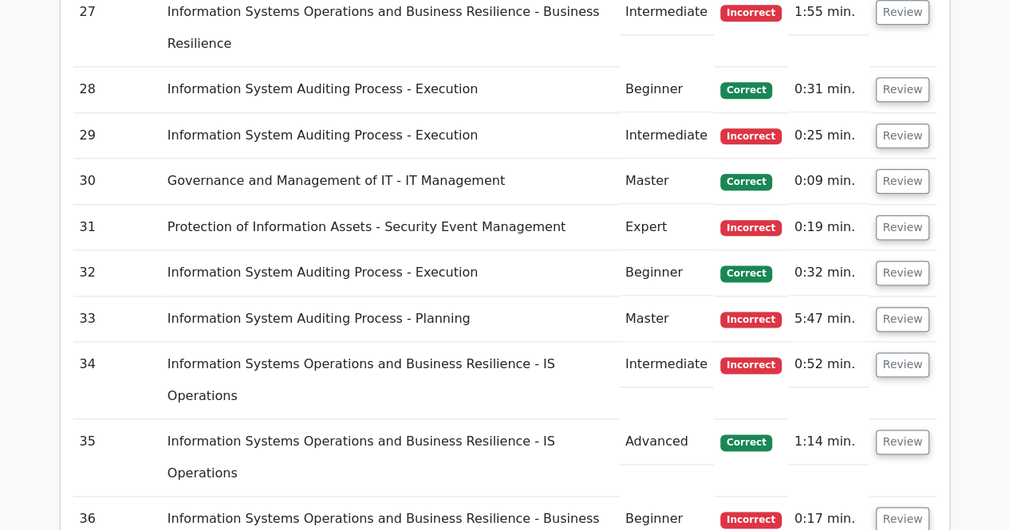
drag, startPoint x: 250, startPoint y: 261, endPoint x: 664, endPoint y: 296, distance: 415.4
drag, startPoint x: 367, startPoint y: 349, endPoint x: 663, endPoint y: 352, distance: 295.9
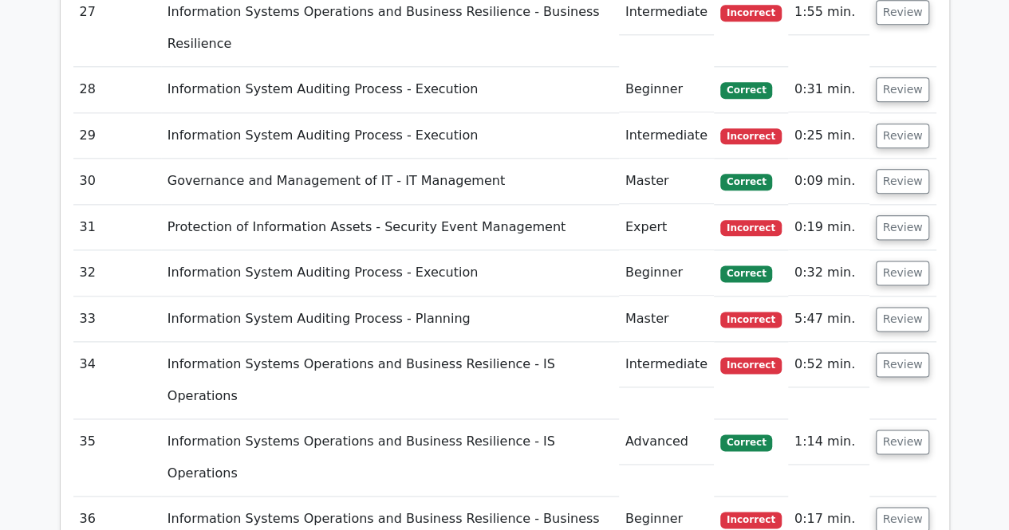
drag, startPoint x: 246, startPoint y: 305, endPoint x: 723, endPoint y: 326, distance: 478.2
drag, startPoint x: 352, startPoint y: 377, endPoint x: 675, endPoint y: 392, distance: 322.5
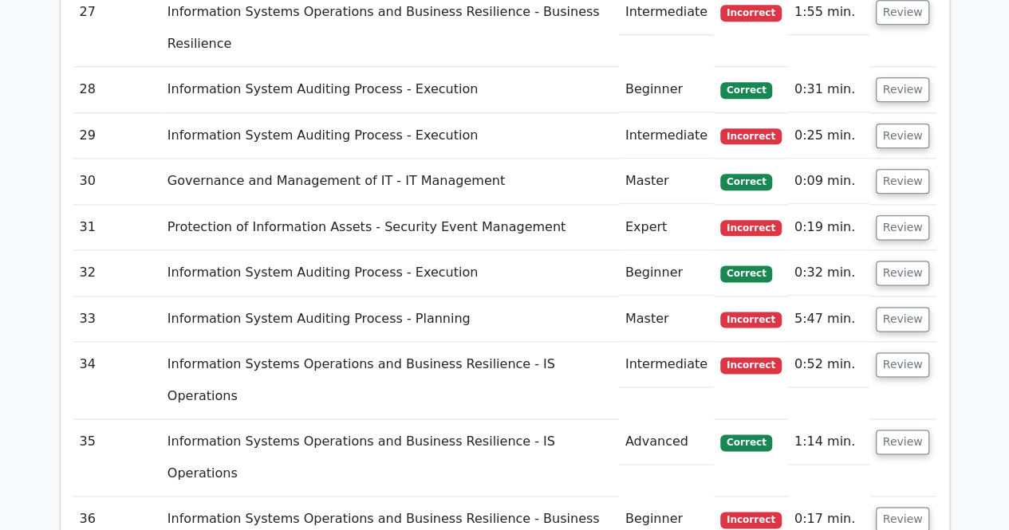
drag, startPoint x: 257, startPoint y: 347, endPoint x: 739, endPoint y: 375, distance: 483.3
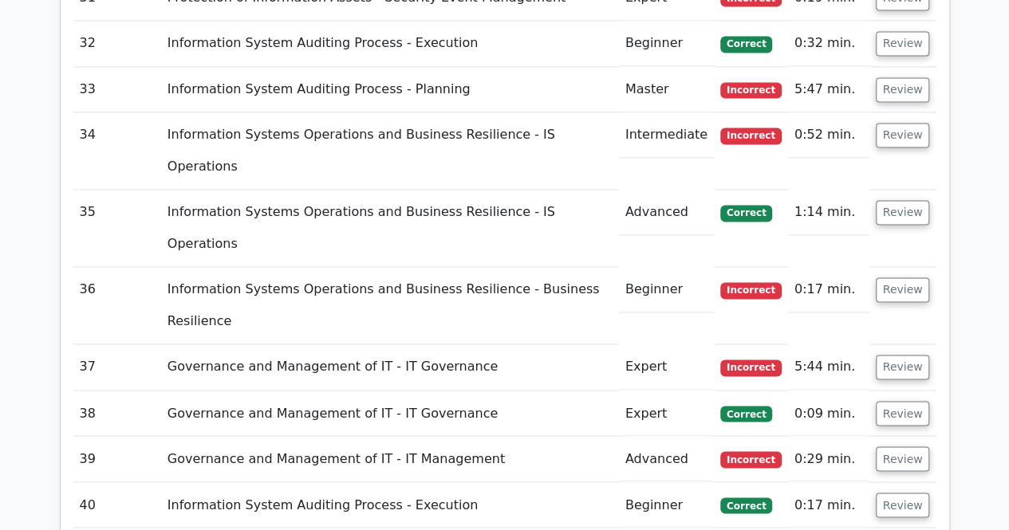
scroll to position [4214, 0]
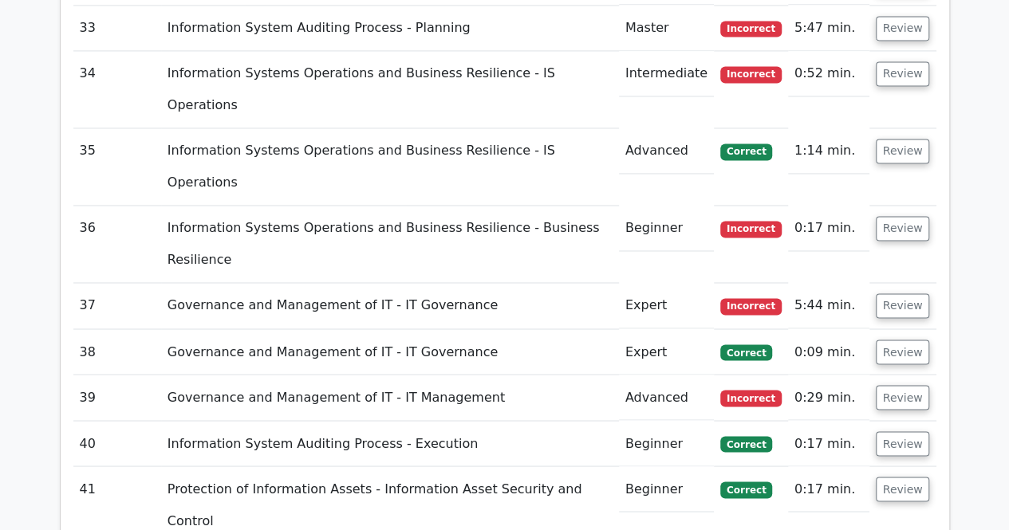
drag, startPoint x: 282, startPoint y: 341, endPoint x: 724, endPoint y: 342, distance: 442.6
drag, startPoint x: 274, startPoint y: 107, endPoint x: 549, endPoint y: 148, distance: 278.1
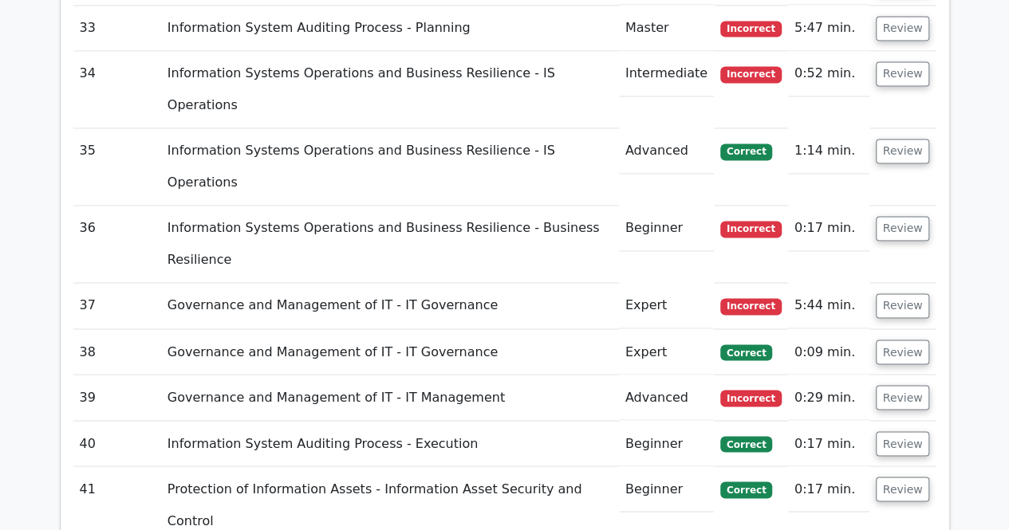
drag, startPoint x: 257, startPoint y: 420, endPoint x: 761, endPoint y: 426, distance: 504.0
